Goal: Task Accomplishment & Management: Manage account settings

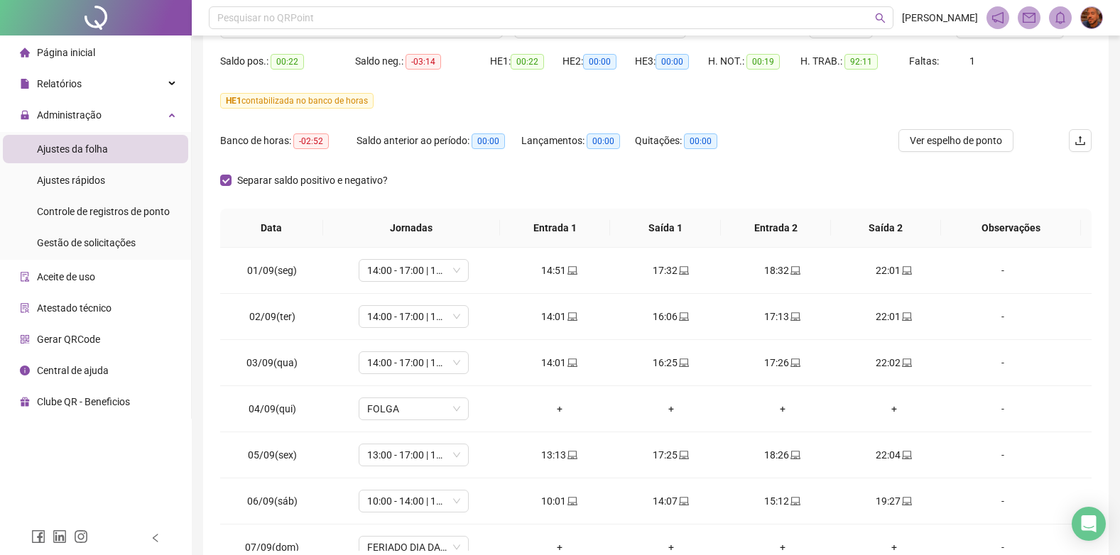
scroll to position [142, 0]
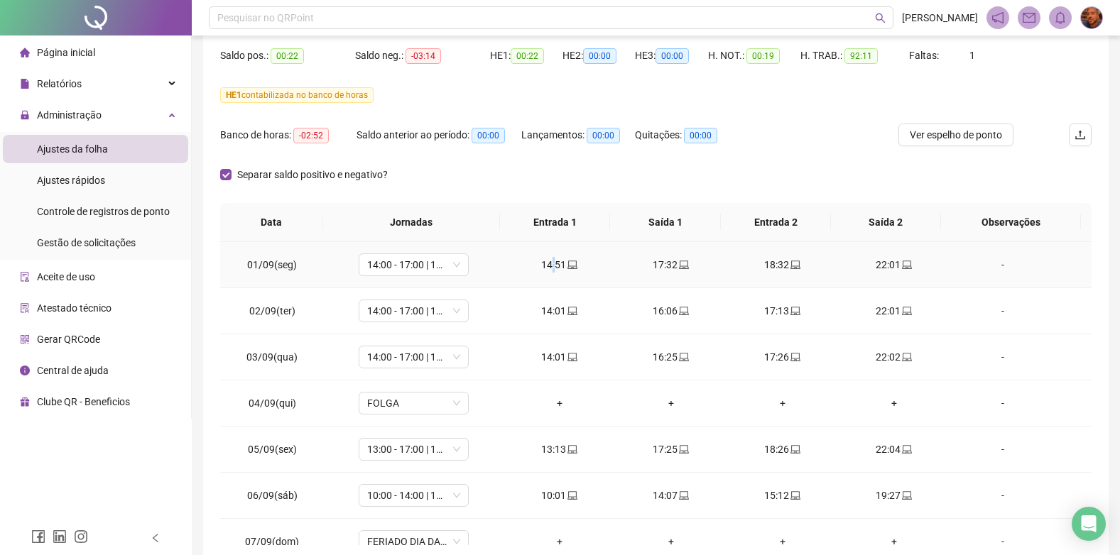
click at [552, 278] on td "14:51" at bounding box center [558, 265] width 111 height 46
drag, startPoint x: 552, startPoint y: 278, endPoint x: 555, endPoint y: 318, distance: 40.6
click at [555, 318] on div "14:01" at bounding box center [559, 311] width 89 height 16
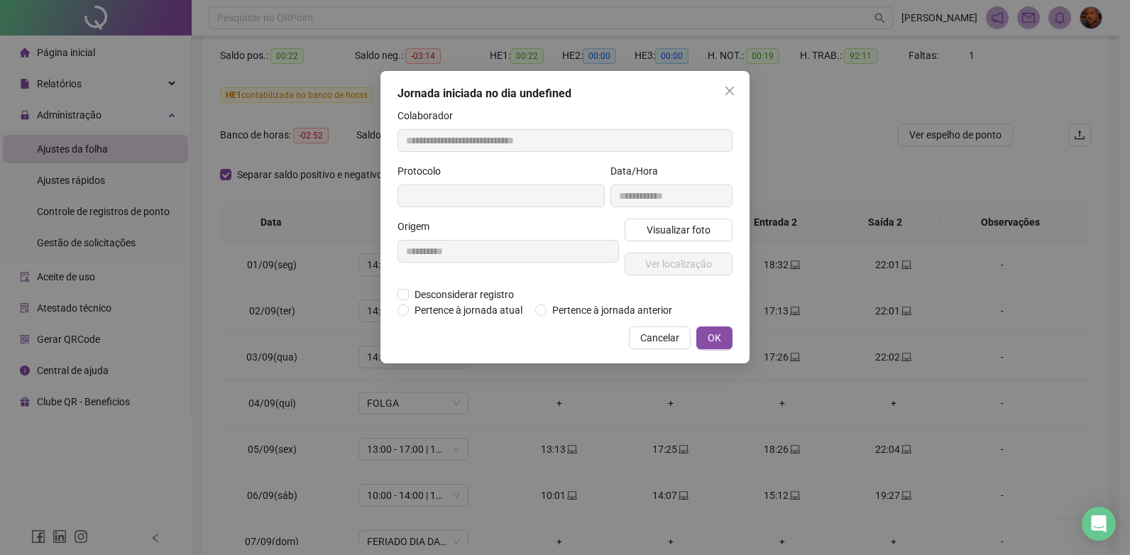
type input "**********"
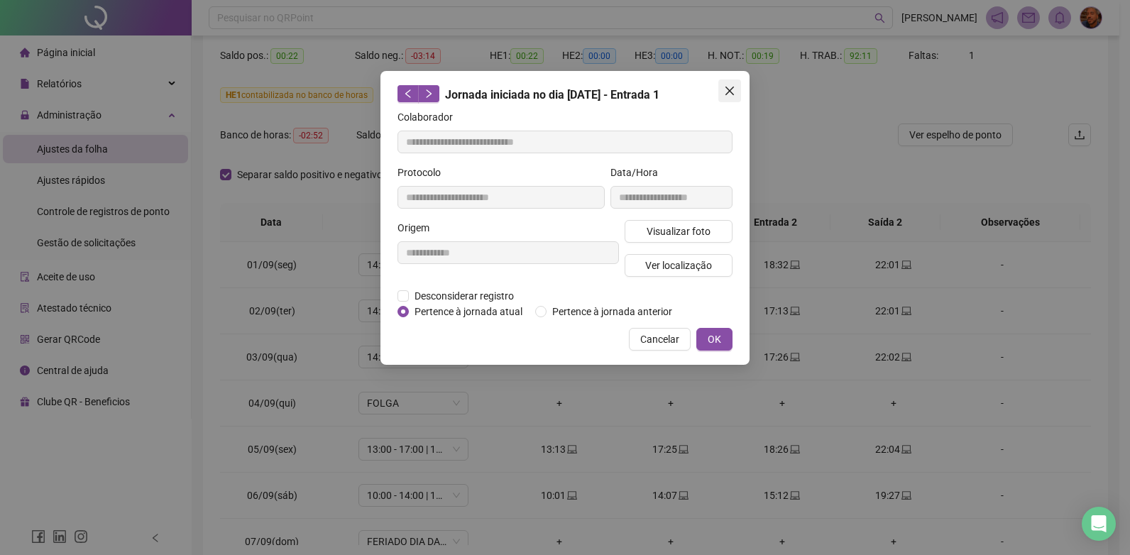
click at [733, 88] on icon "close" at bounding box center [730, 91] width 9 height 9
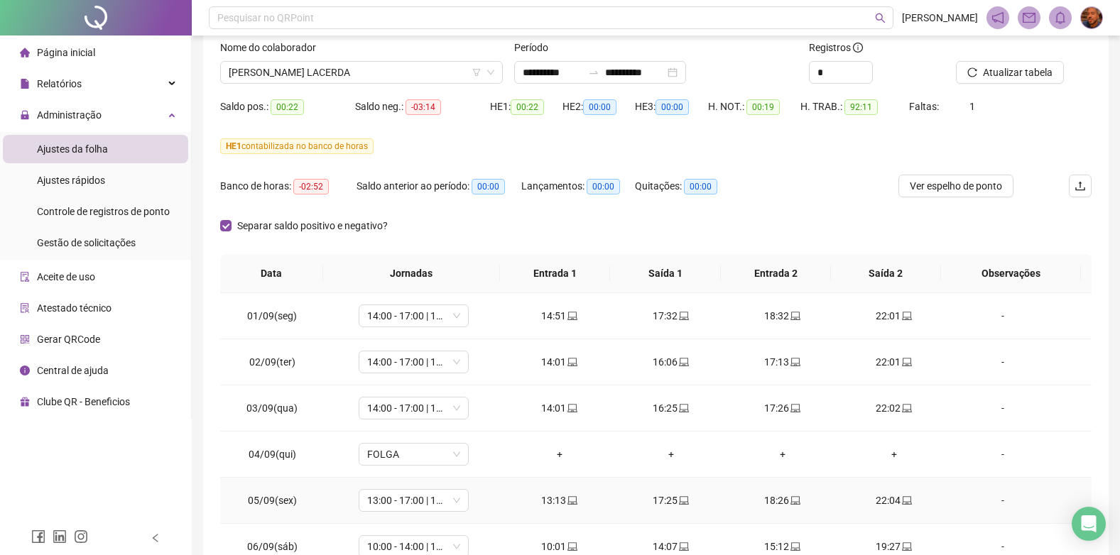
scroll to position [0, 0]
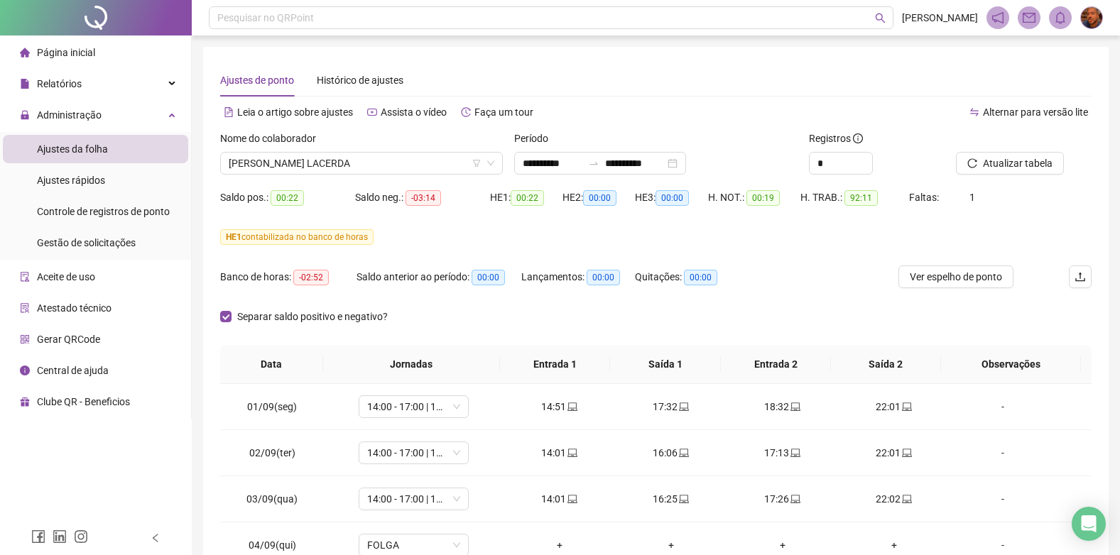
drag, startPoint x: 523, startPoint y: 209, endPoint x: 549, endPoint y: 214, distance: 26.9
click at [549, 214] on div "HE 1: 00:22" at bounding box center [526, 206] width 72 height 40
drag, startPoint x: 443, startPoint y: 213, endPoint x: 420, endPoint y: 212, distance: 22.8
click at [420, 212] on div "Saldo neg.: -03:14" at bounding box center [422, 206] width 135 height 40
click at [327, 283] on div "Banco de horas: -02:52" at bounding box center [288, 277] width 136 height 16
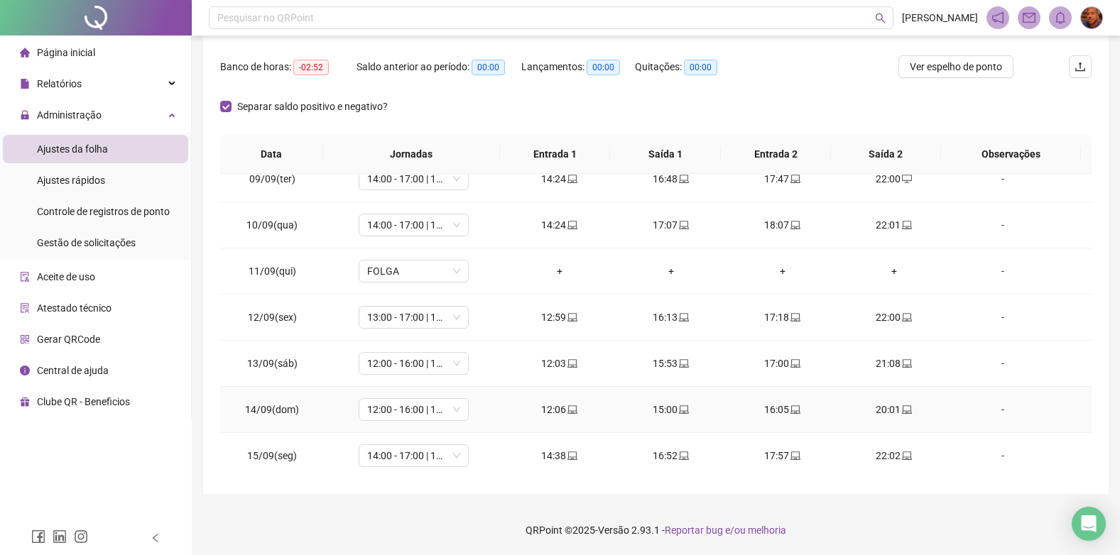
scroll to position [355, 0]
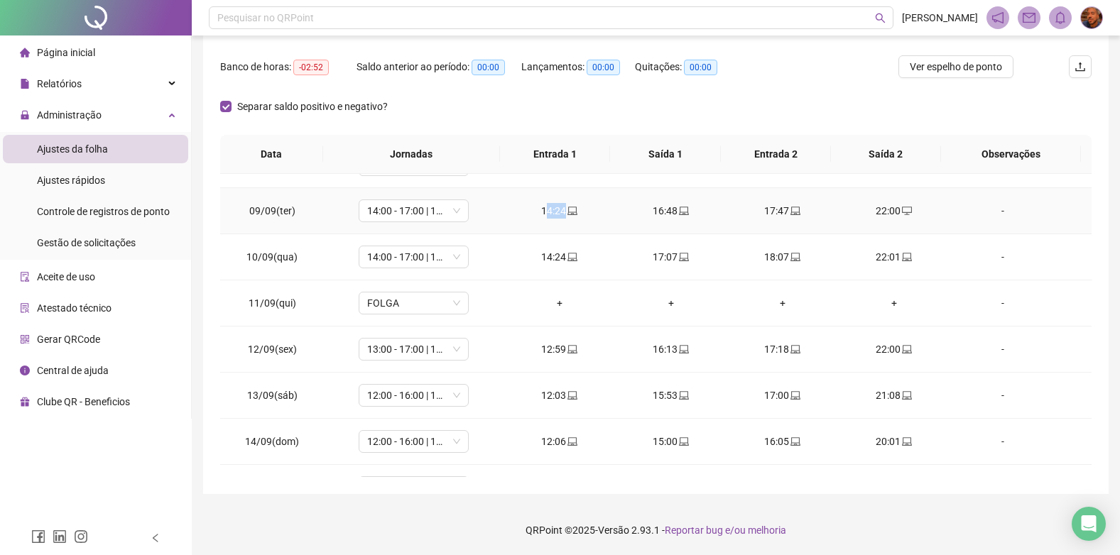
drag, startPoint x: 567, startPoint y: 220, endPoint x: 541, endPoint y: 222, distance: 25.6
click at [541, 222] on td "14:24" at bounding box center [558, 211] width 111 height 46
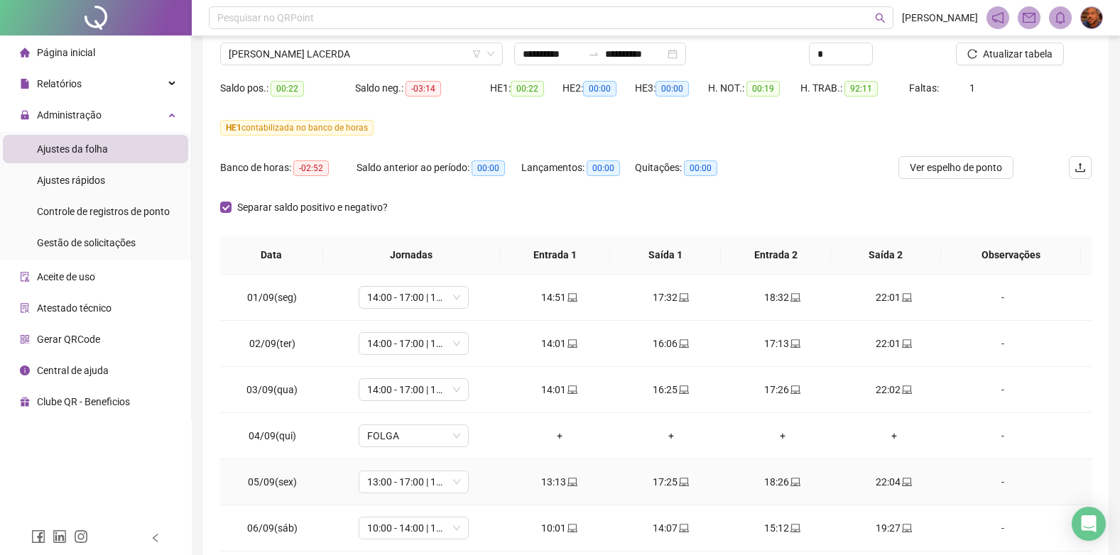
scroll to position [0, 0]
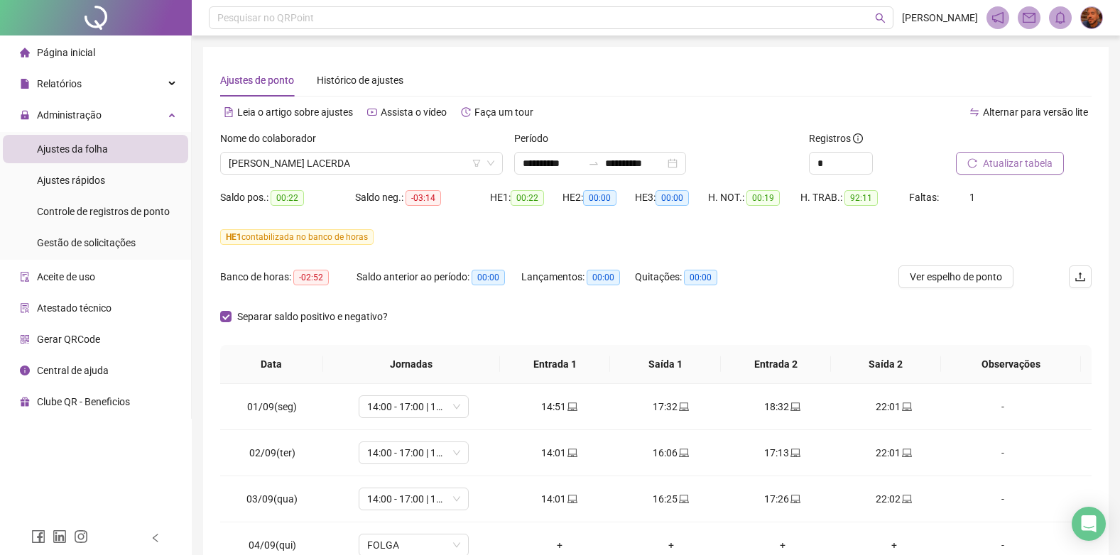
click at [981, 156] on button "Atualizar tabela" at bounding box center [1010, 163] width 108 height 23
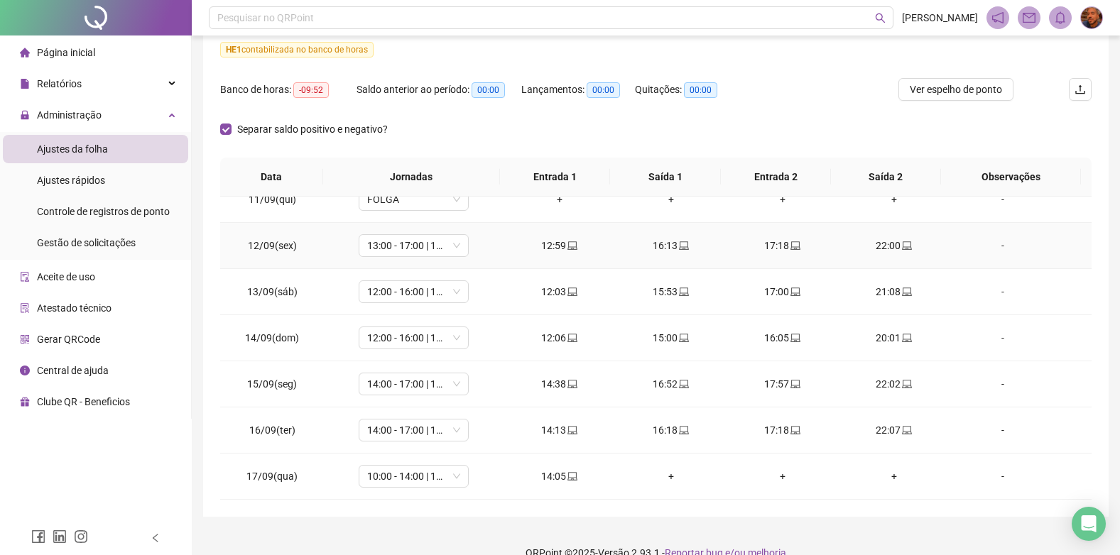
scroll to position [210, 0]
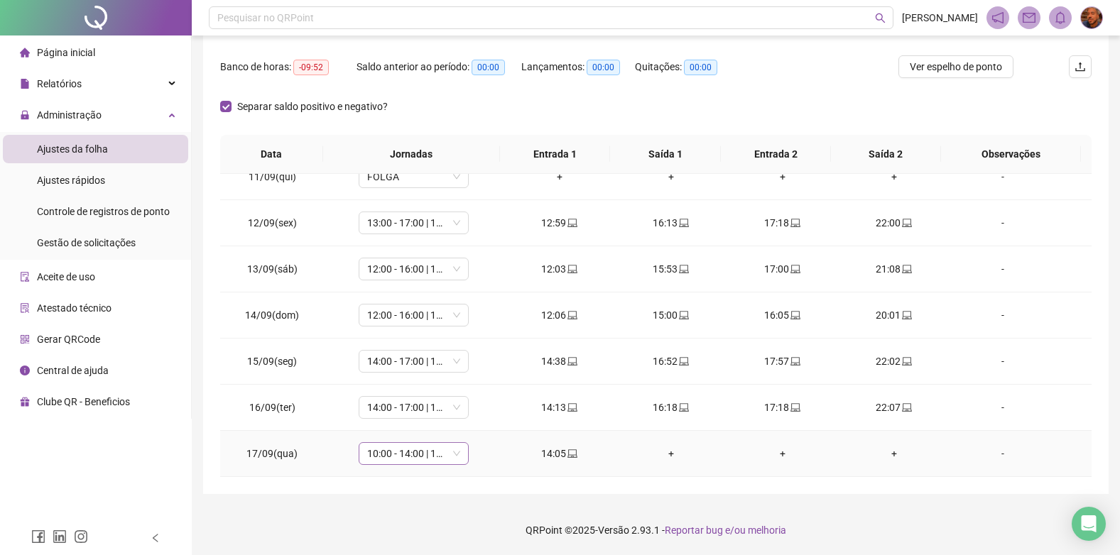
click at [449, 462] on span "10:00 - 14:00 | 15:00 - 18:00" at bounding box center [413, 453] width 93 height 21
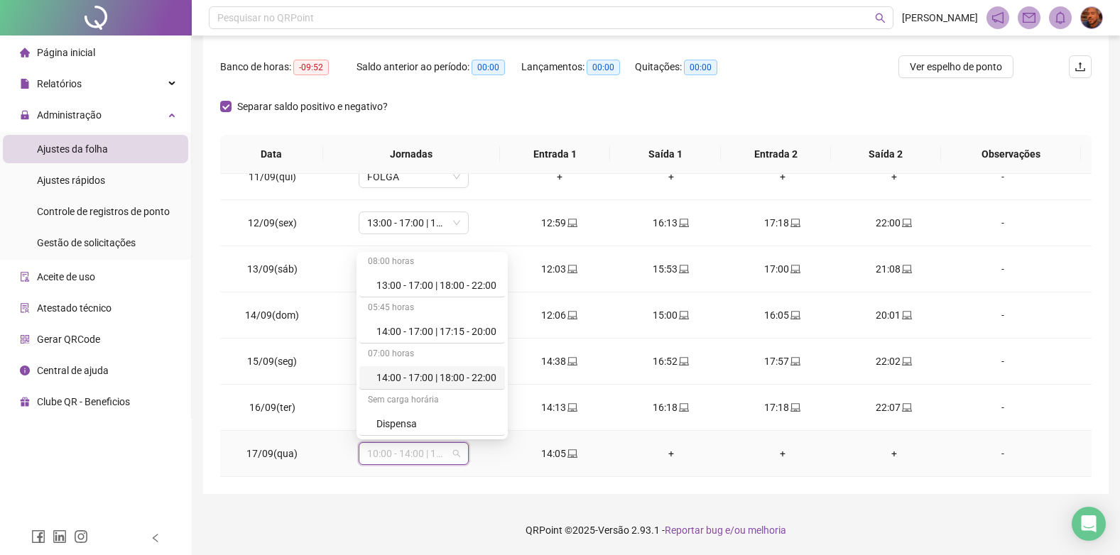
scroll to position [1136, 0]
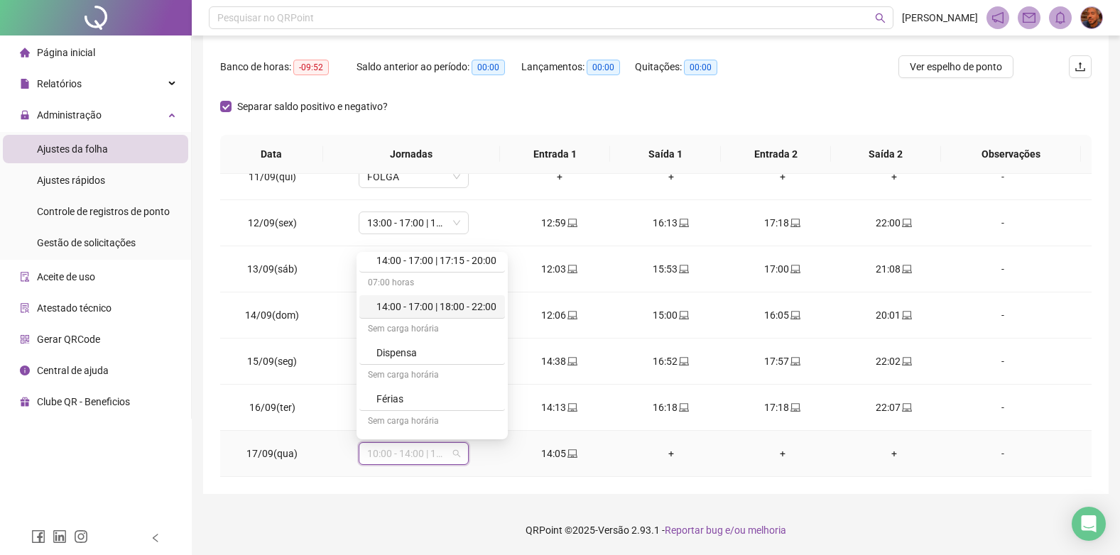
click at [455, 307] on div "14:00 - 17:00 | 18:00 - 22:00" at bounding box center [436, 307] width 120 height 16
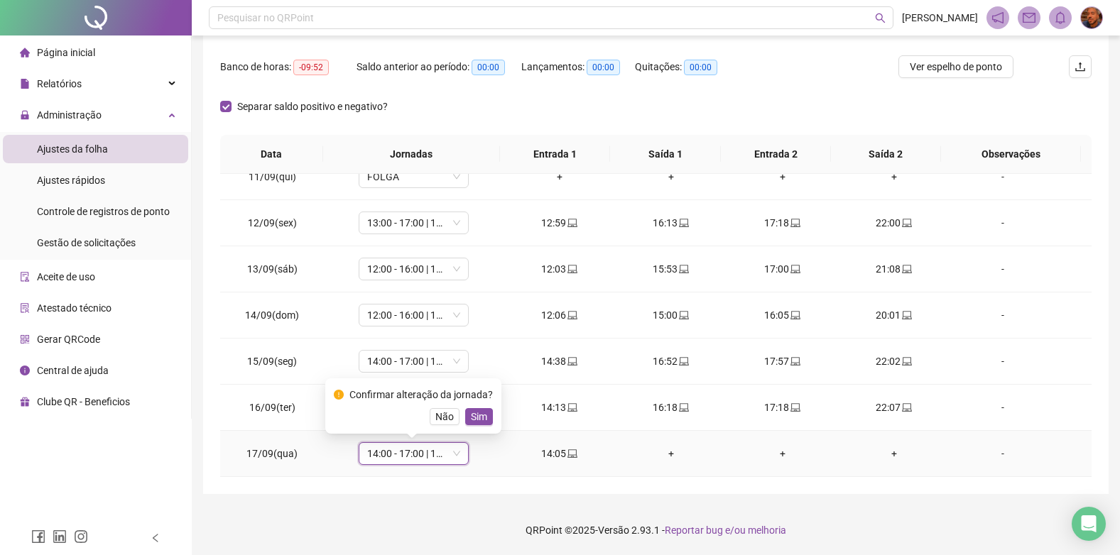
click at [476, 412] on span "Sim" at bounding box center [479, 417] width 16 height 16
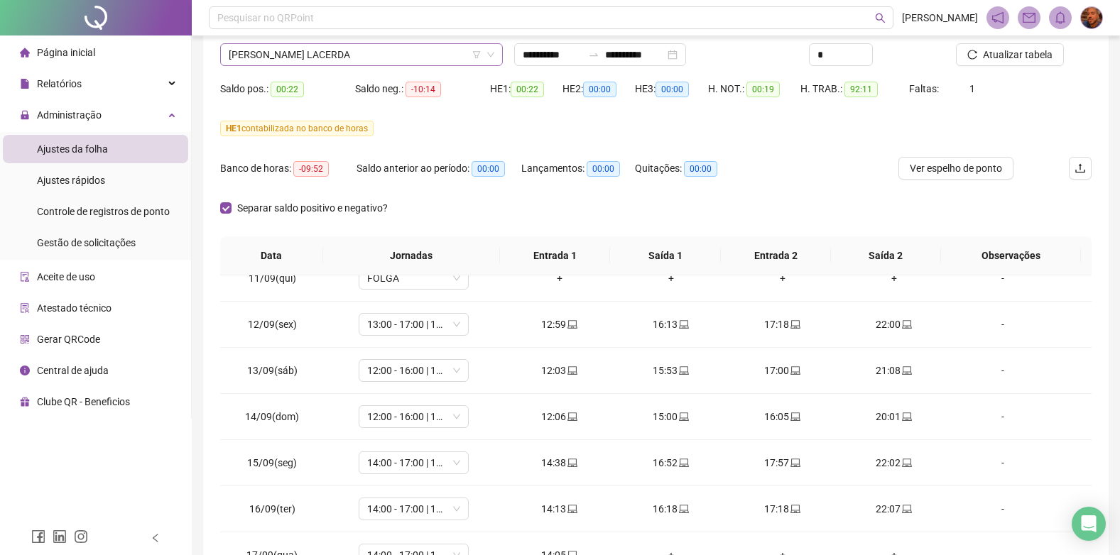
scroll to position [0, 0]
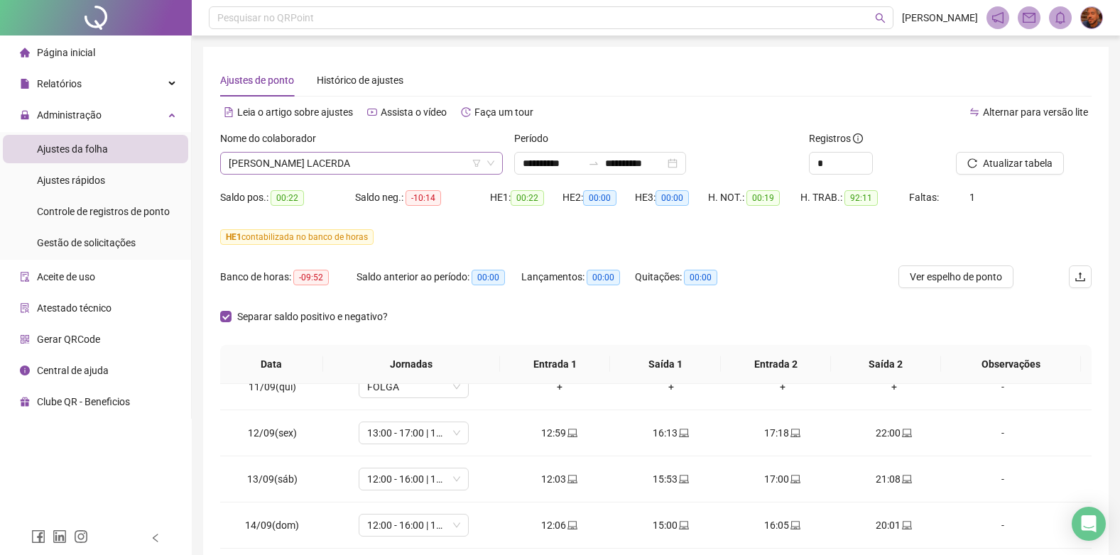
click at [448, 165] on span "[PERSON_NAME] LACERDA" at bounding box center [362, 163] width 266 height 21
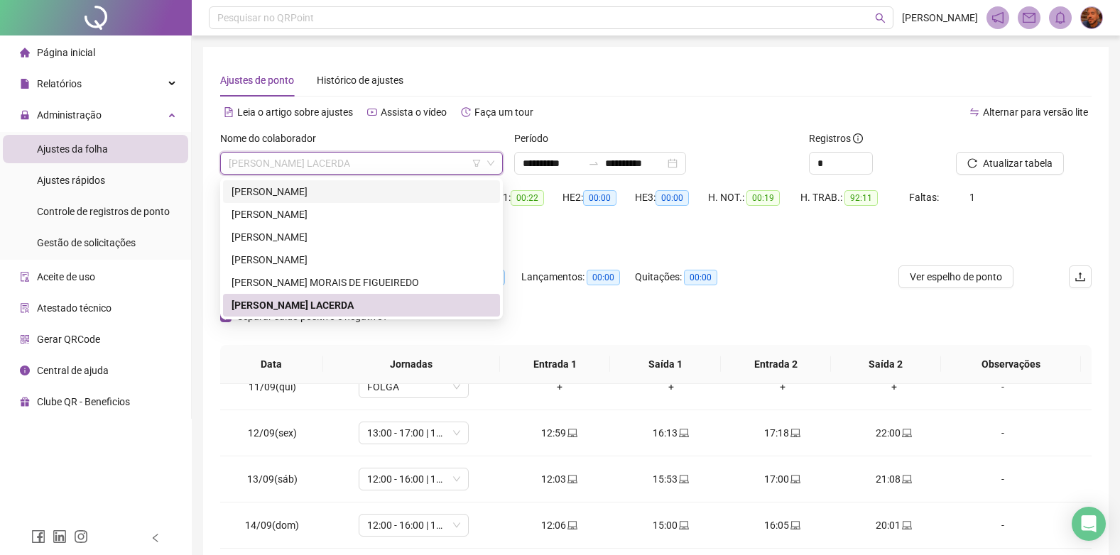
click at [358, 199] on div "[PERSON_NAME]" at bounding box center [361, 192] width 260 height 16
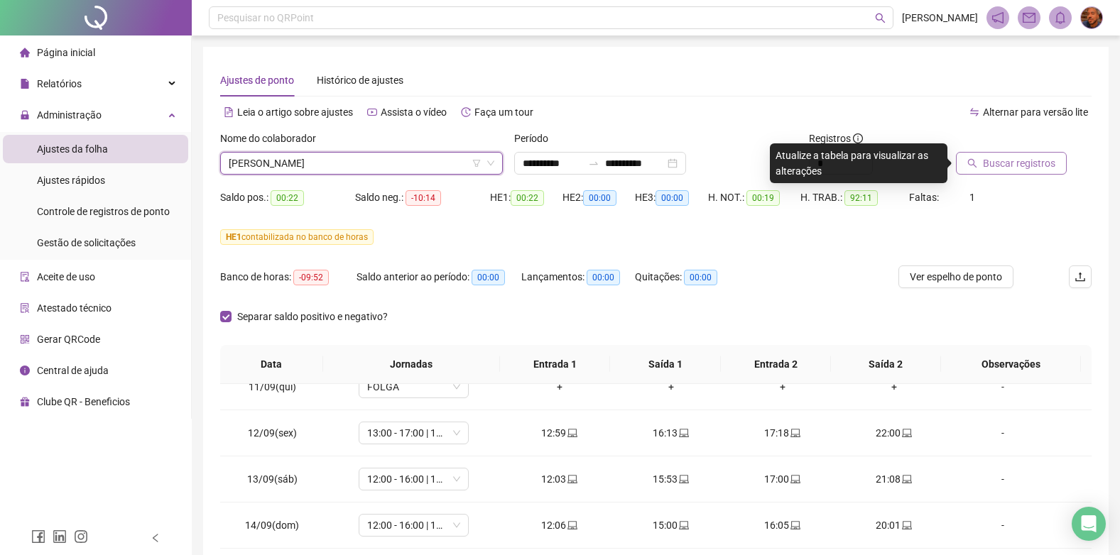
click at [1000, 173] on button "Buscar registros" at bounding box center [1011, 163] width 111 height 23
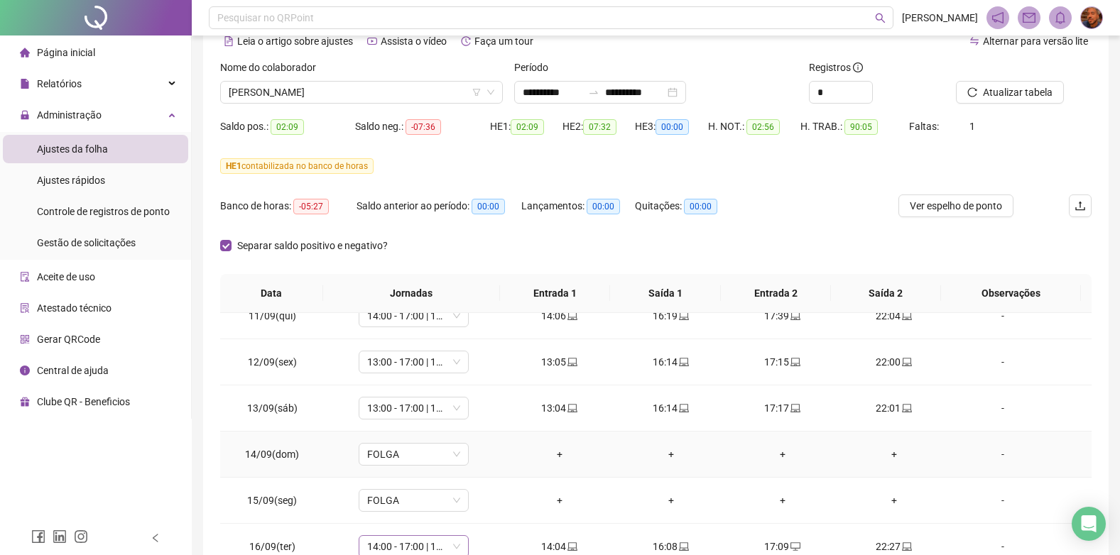
scroll to position [210, 0]
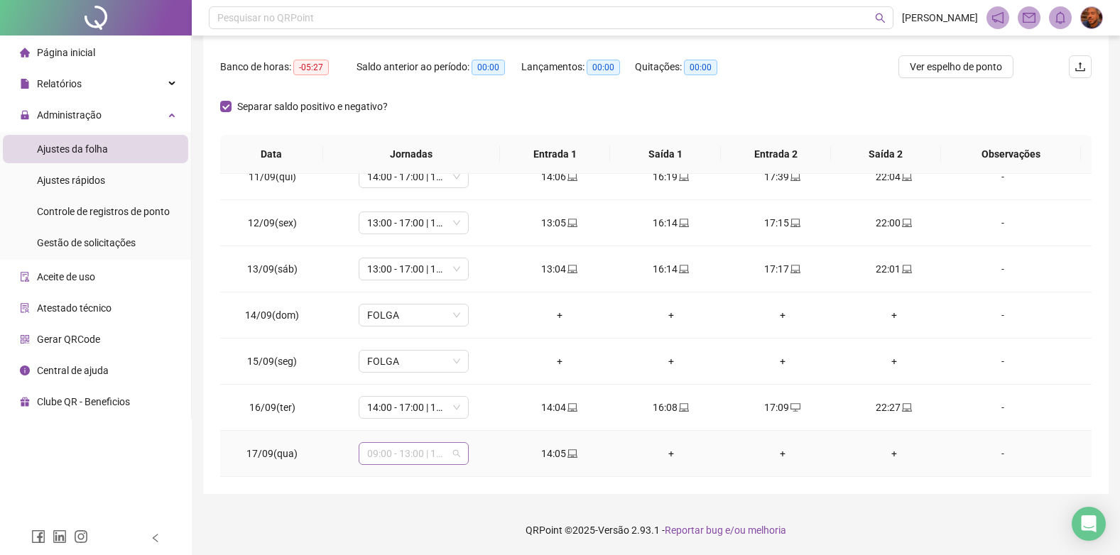
click at [407, 463] on span "09:00 - 13:00 | 14:00 - 17:00" at bounding box center [413, 453] width 93 height 21
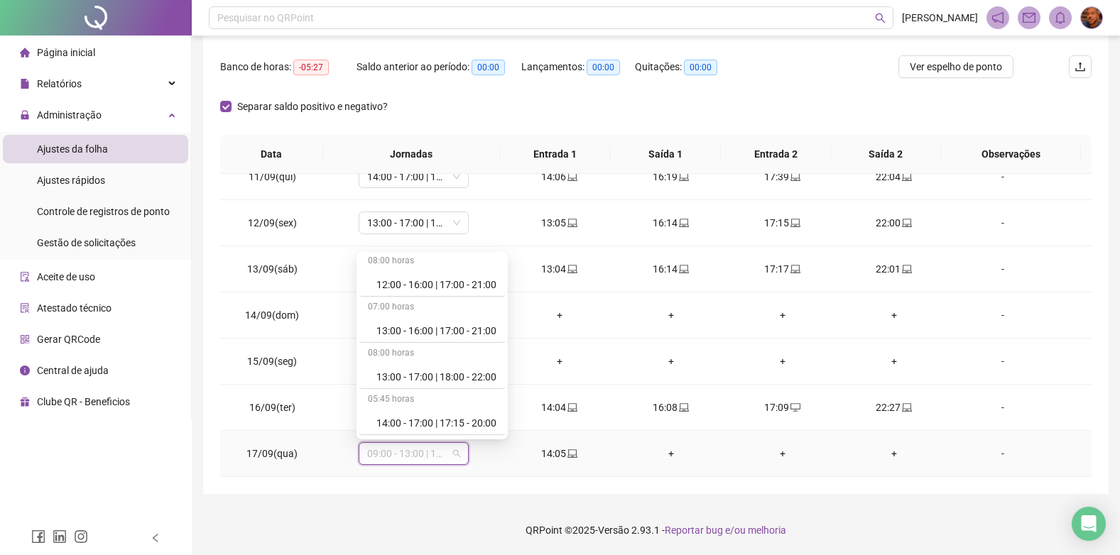
scroll to position [1065, 0]
click at [457, 368] on div "14:00 - 17:00 | 18:00 - 22:00" at bounding box center [432, 377] width 146 height 23
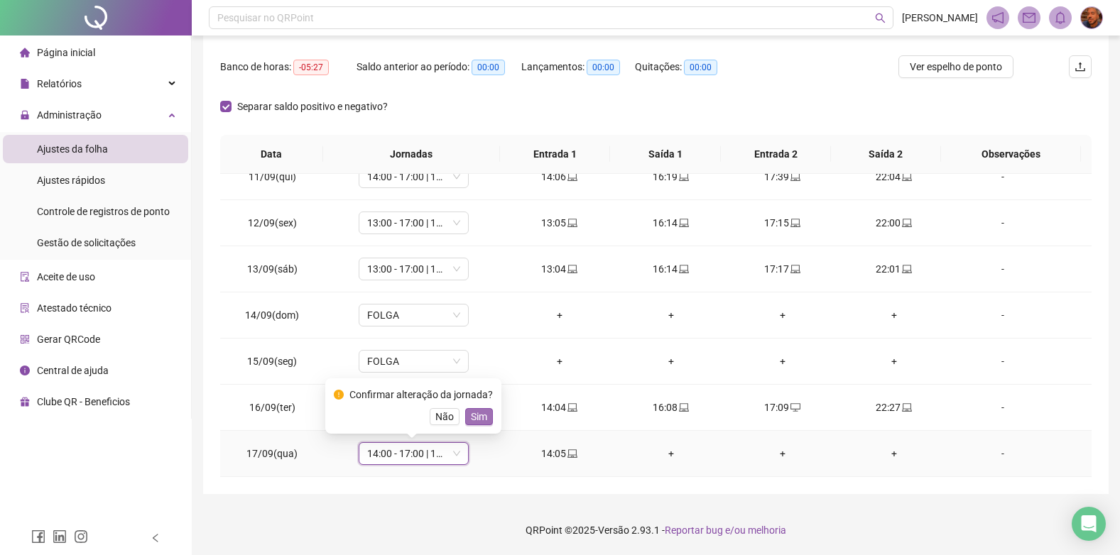
click at [479, 418] on span "Sim" at bounding box center [479, 417] width 16 height 16
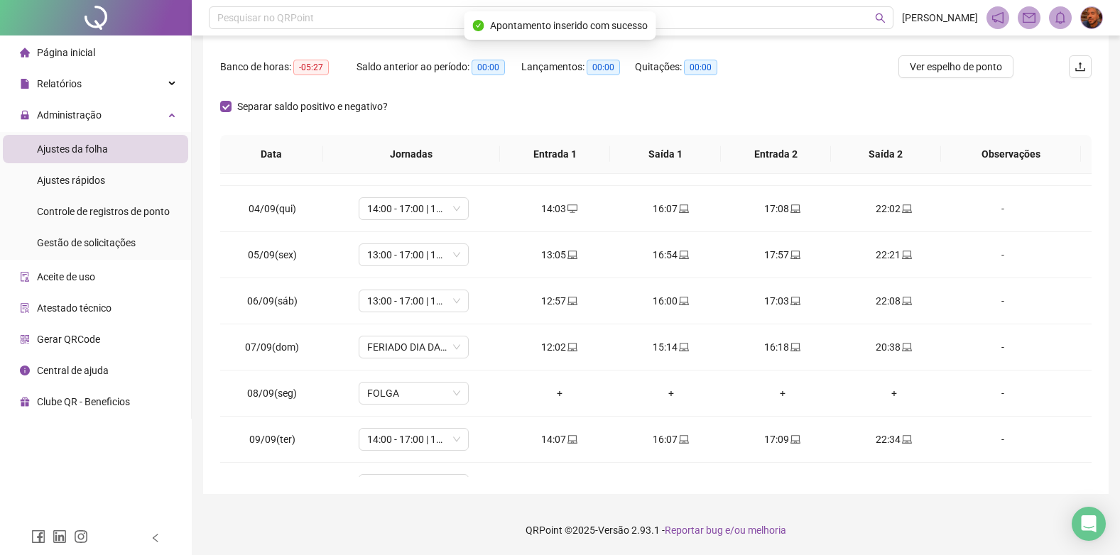
scroll to position [0, 0]
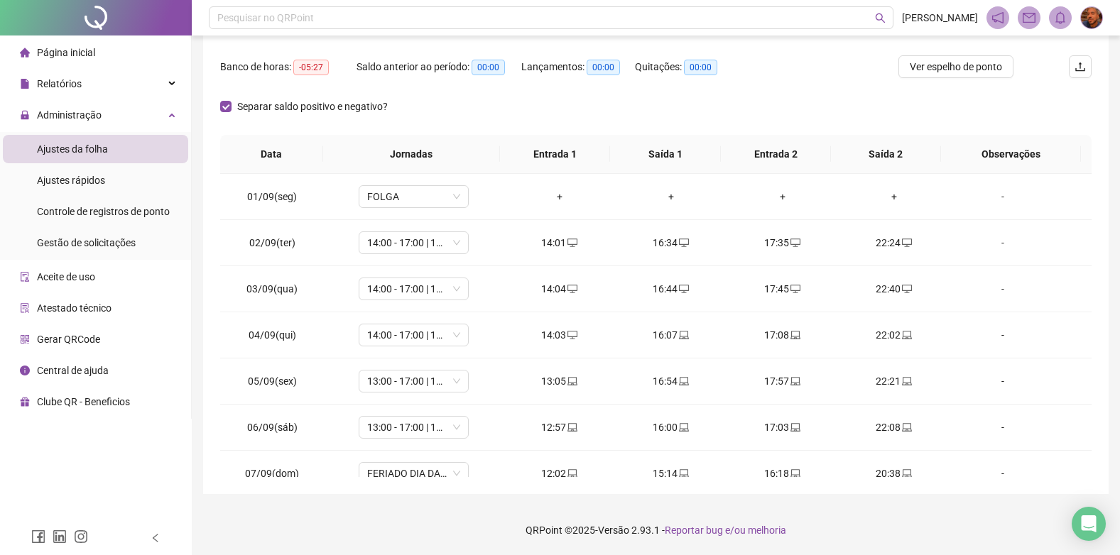
click at [40, 53] on span "Página inicial" at bounding box center [66, 52] width 58 height 11
